Goal: Entertainment & Leisure: Consume media (video, audio)

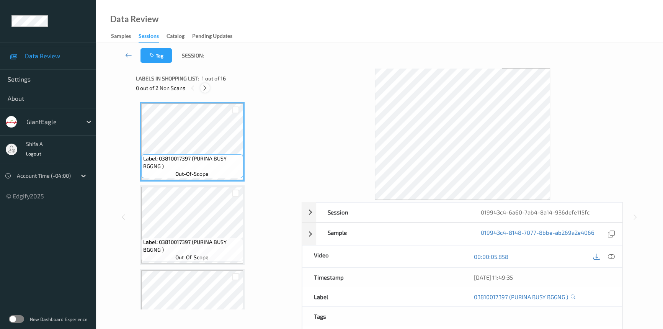
click at [207, 86] on icon at bounding box center [205, 88] width 7 height 7
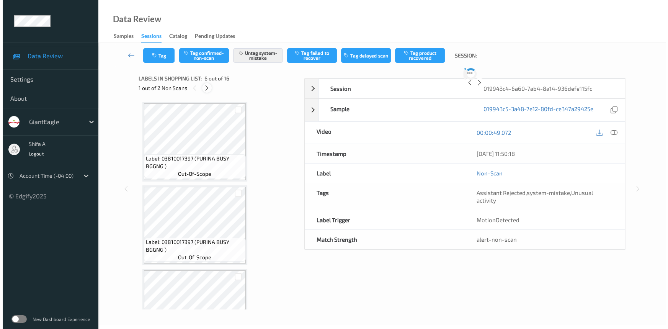
scroll to position [336, 0]
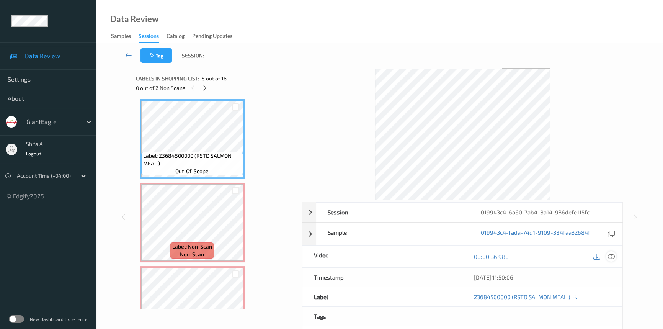
click at [611, 256] on icon at bounding box center [610, 256] width 7 height 7
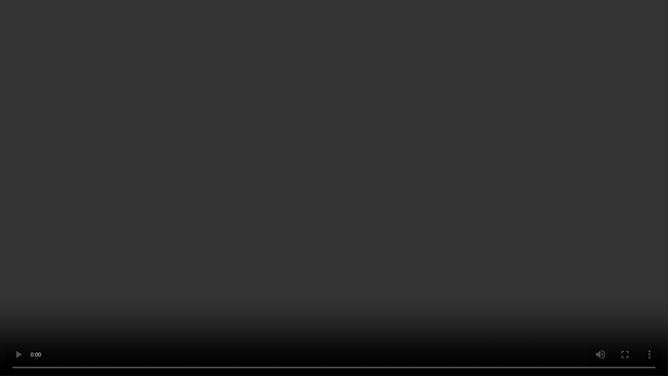
click at [584, 207] on video at bounding box center [334, 188] width 668 height 376
click at [510, 223] on video at bounding box center [334, 188] width 668 height 376
click at [581, 202] on video at bounding box center [334, 188] width 668 height 376
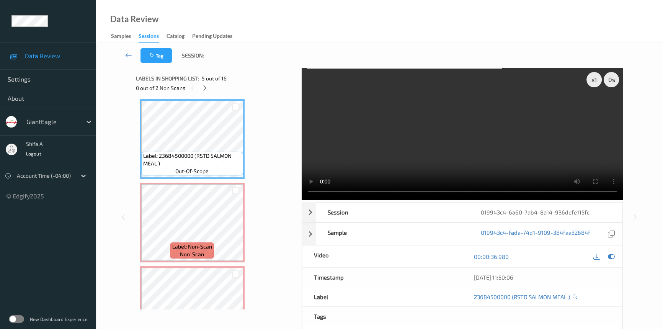
click at [536, 135] on video at bounding box center [461, 134] width 321 height 132
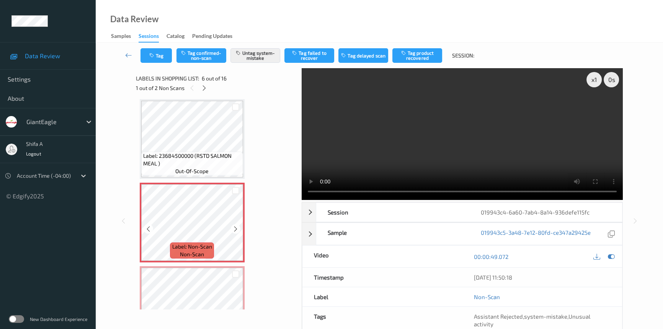
scroll to position [475, 0]
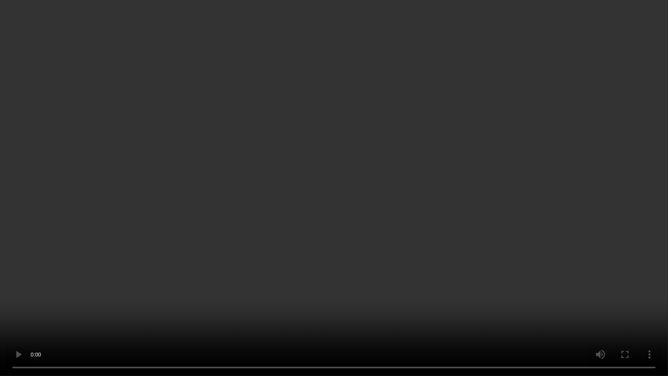
click at [560, 211] on video at bounding box center [334, 188] width 668 height 376
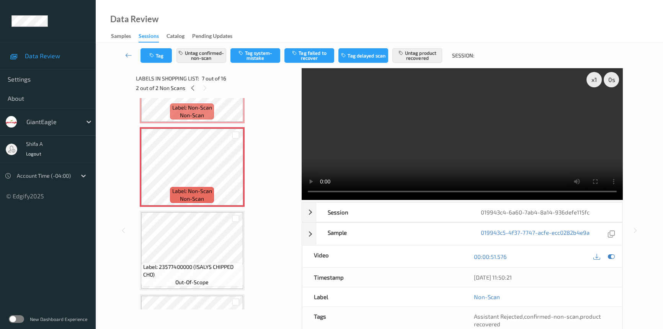
click at [538, 138] on video at bounding box center [461, 134] width 321 height 132
